Goal: Communication & Community: Answer question/provide support

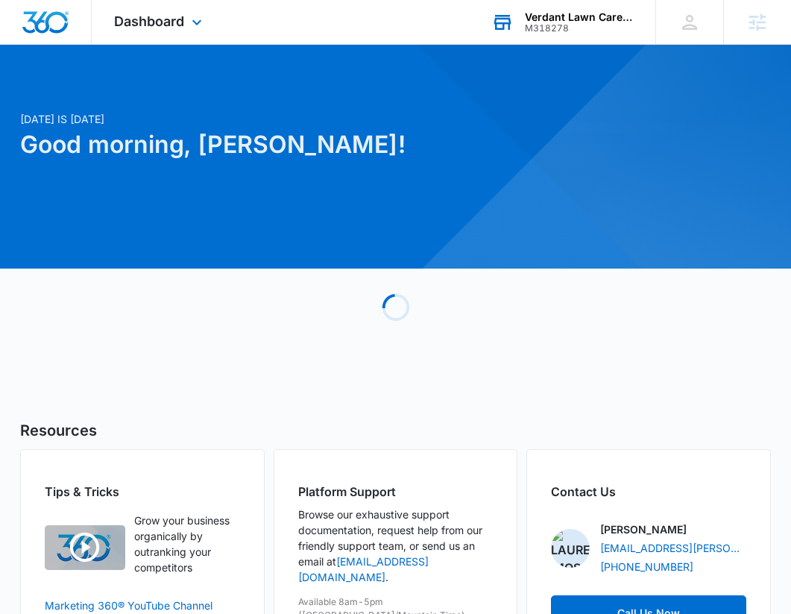
click at [595, 7] on div "Verdant Lawn Care Service M318278 Your Accounts View All" at bounding box center [562, 22] width 186 height 44
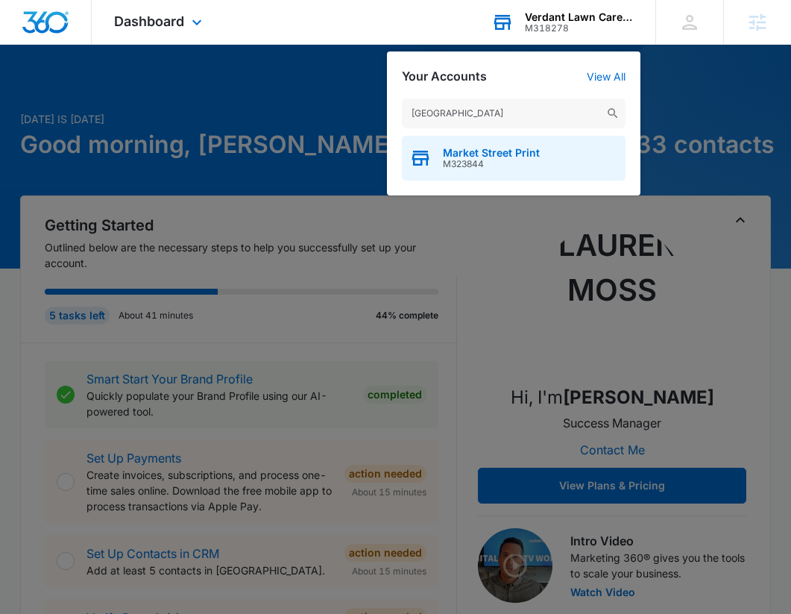
type input "market street"
click at [543, 150] on div "Market Street Print M323844" at bounding box center [514, 158] width 224 height 45
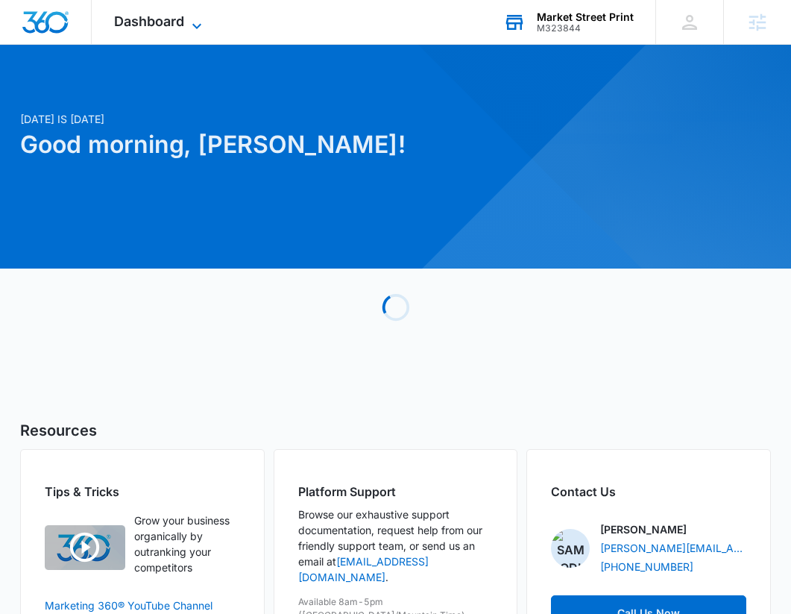
click at [180, 19] on span "Dashboard" at bounding box center [149, 21] width 70 height 16
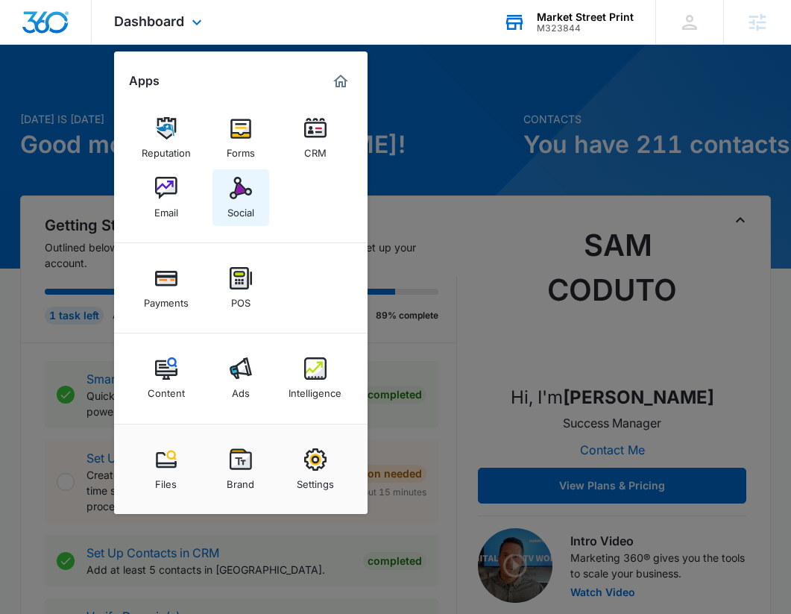
click at [223, 184] on link "Social" at bounding box center [240, 197] width 57 height 57
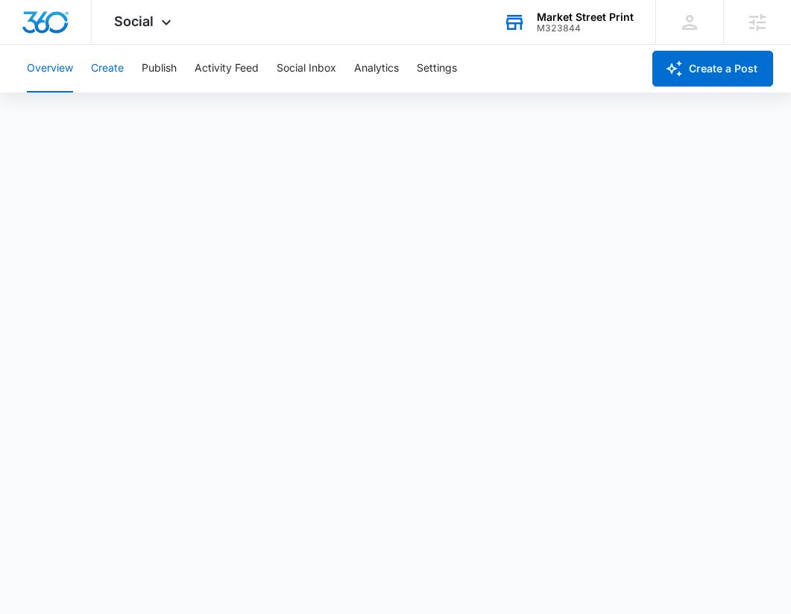
click at [116, 71] on button "Create" at bounding box center [107, 69] width 33 height 48
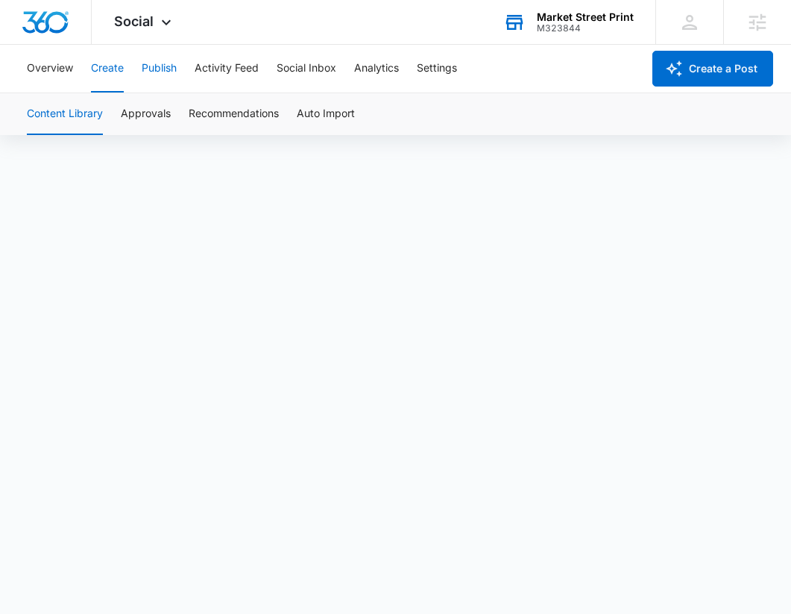
click at [155, 71] on button "Publish" at bounding box center [159, 69] width 35 height 48
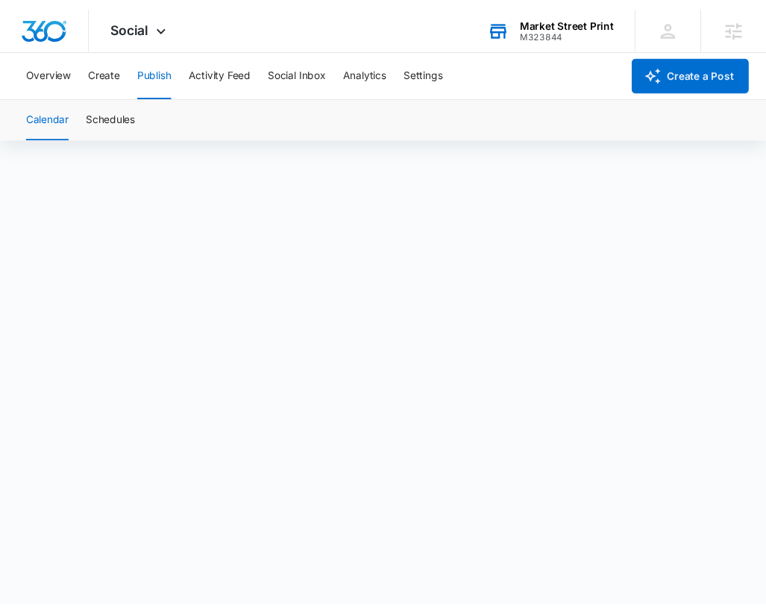
scroll to position [10, 0]
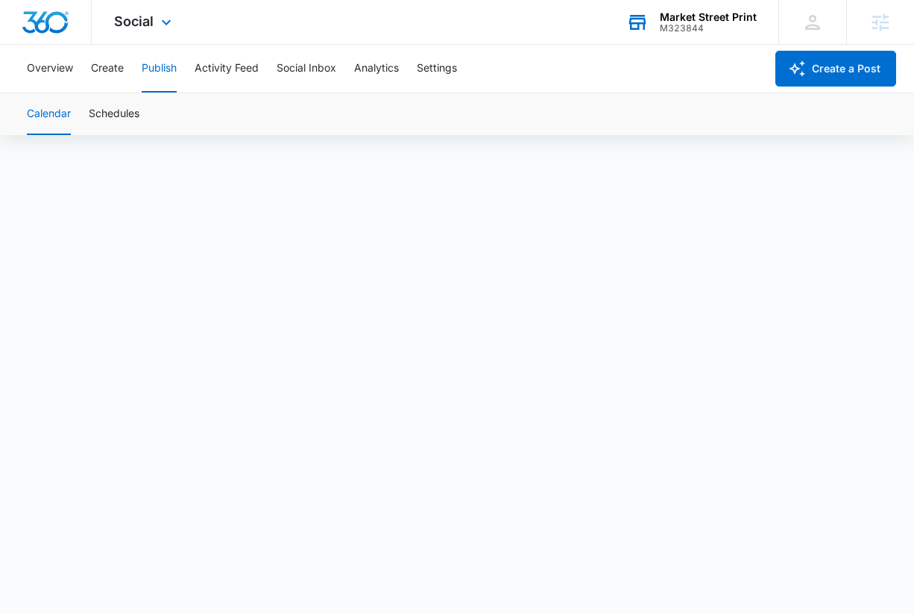
click at [155, 15] on div "Social Apps Reputation Forms CRM Email Social Payments POS Content Ads Intellig…" at bounding box center [145, 22] width 106 height 44
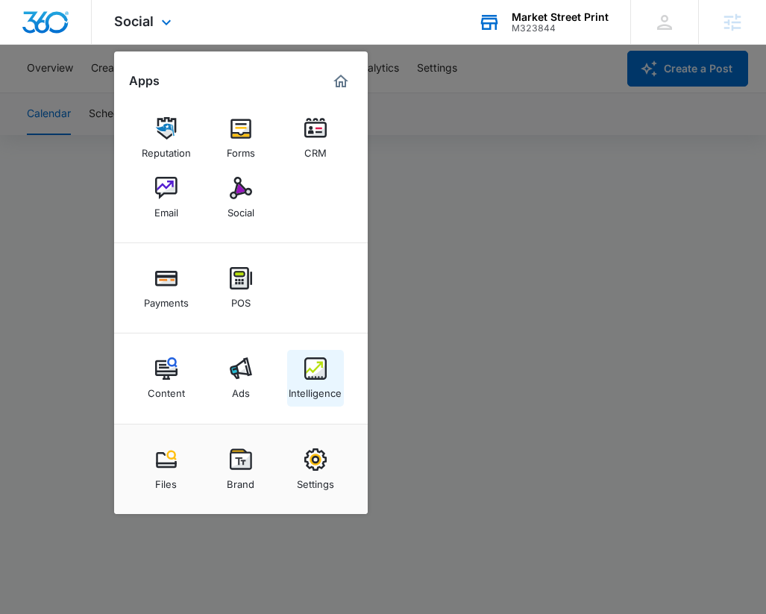
click at [291, 393] on div "Intelligence" at bounding box center [314, 388] width 53 height 19
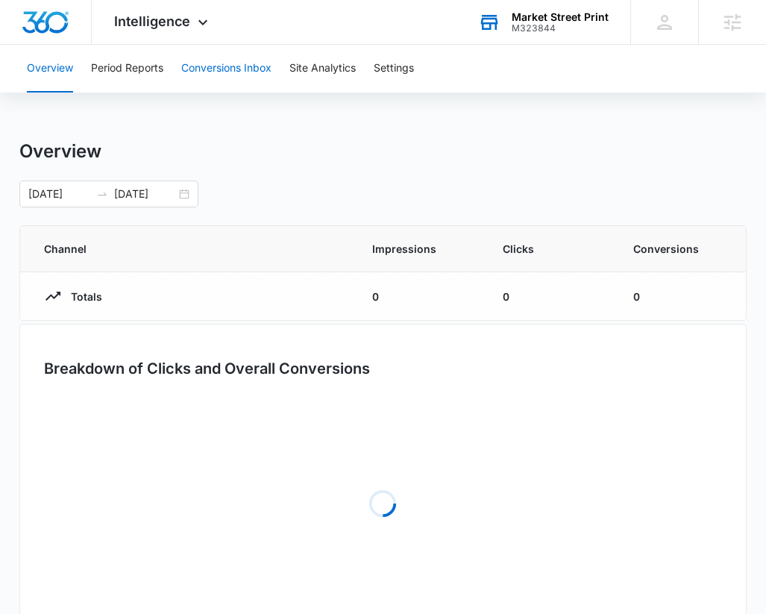
click at [224, 86] on button "Conversions Inbox" at bounding box center [226, 69] width 90 height 48
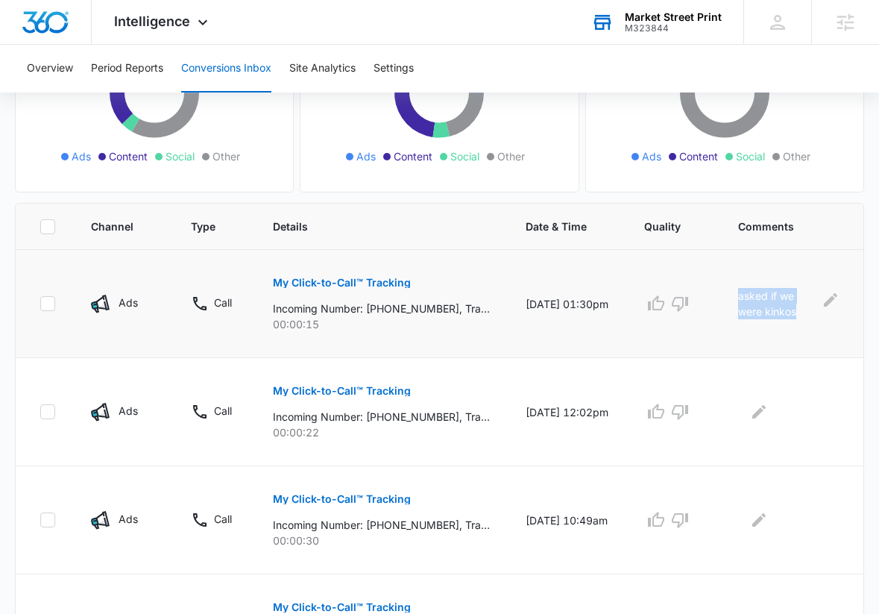
drag, startPoint x: 803, startPoint y: 314, endPoint x: 739, endPoint y: 296, distance: 65.8
click at [739, 296] on p "asked if we were kinkos" at bounding box center [775, 303] width 75 height 31
drag, startPoint x: 143, startPoint y: 307, endPoint x: 94, endPoint y: 303, distance: 49.4
click at [93, 303] on div "Ads" at bounding box center [123, 303] width 64 height 19
click at [167, 344] on td "Ads" at bounding box center [123, 304] width 100 height 108
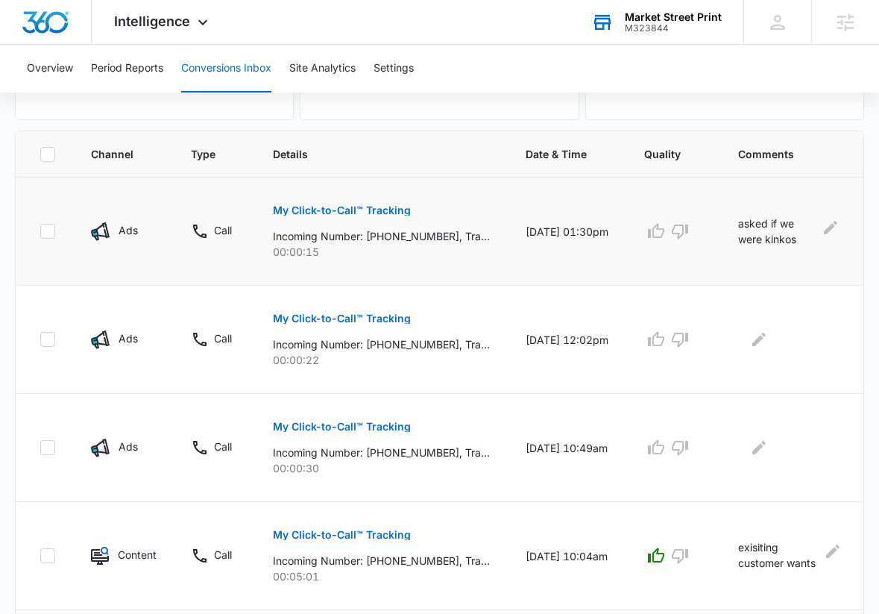
scroll to position [337, 0]
